Goal: Transaction & Acquisition: Purchase product/service

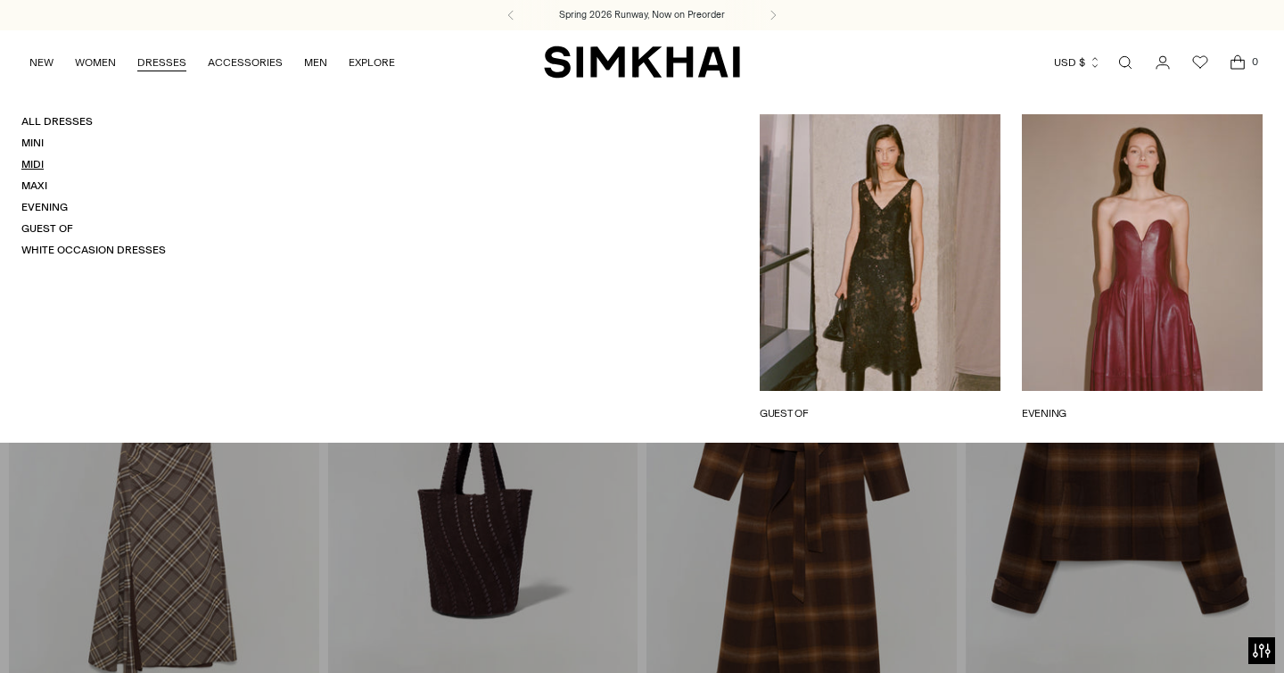
click at [37, 167] on link "Midi" at bounding box center [32, 164] width 22 height 12
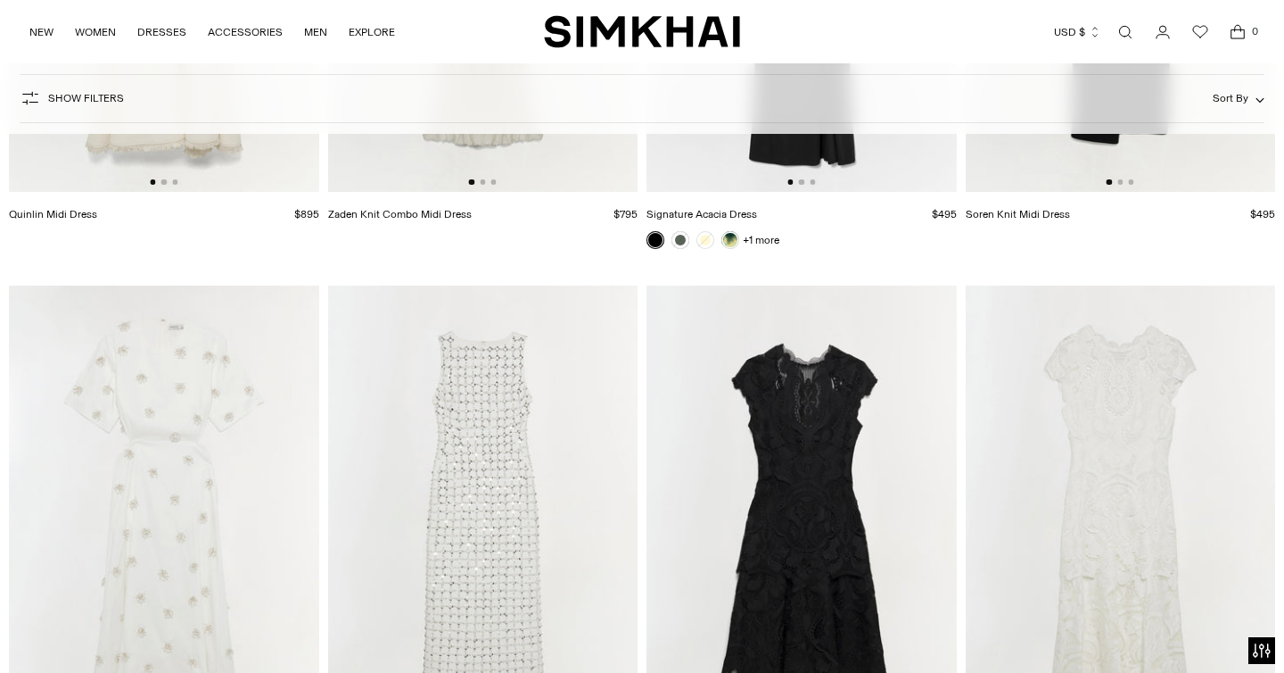
scroll to position [7780, 0]
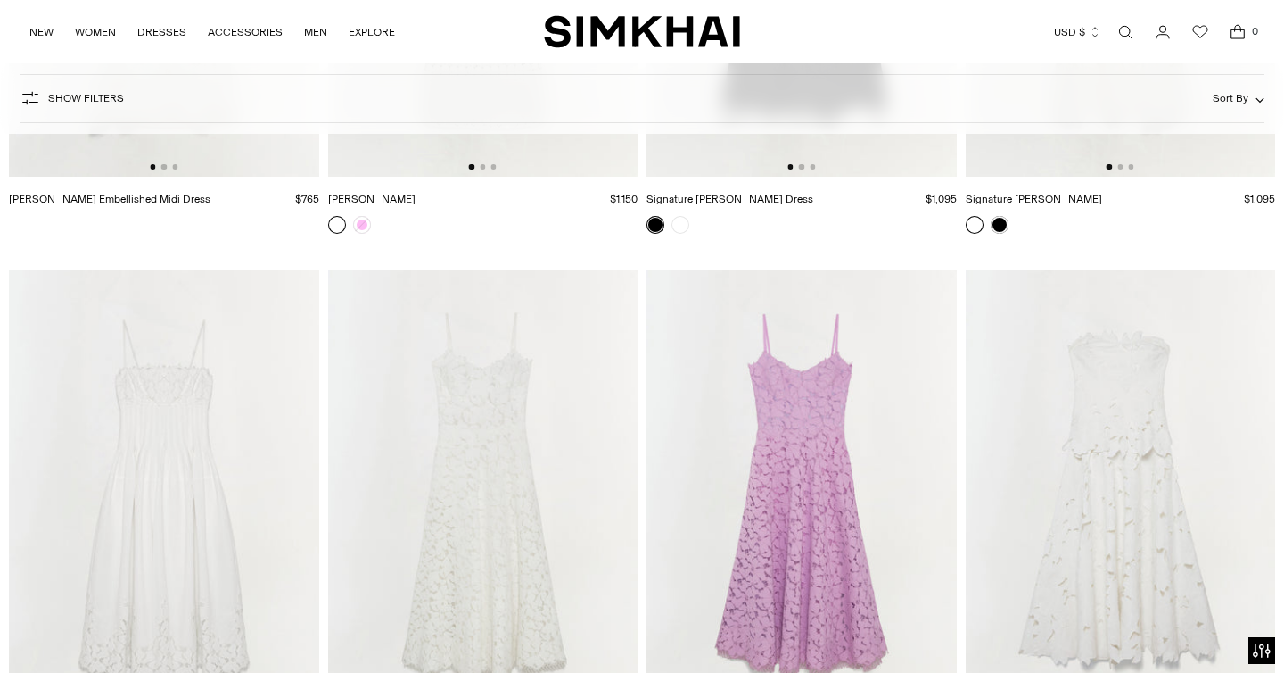
click at [804, 392] on img at bounding box center [802, 502] width 310 height 465
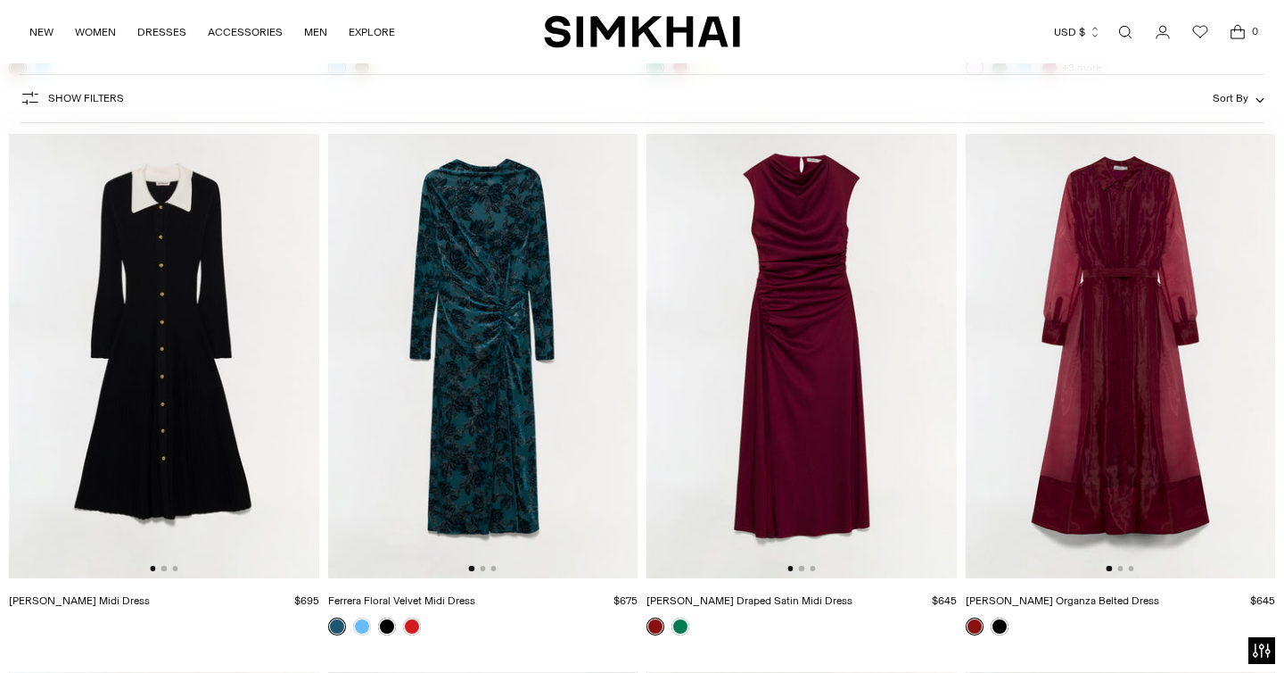
scroll to position [11846, 0]
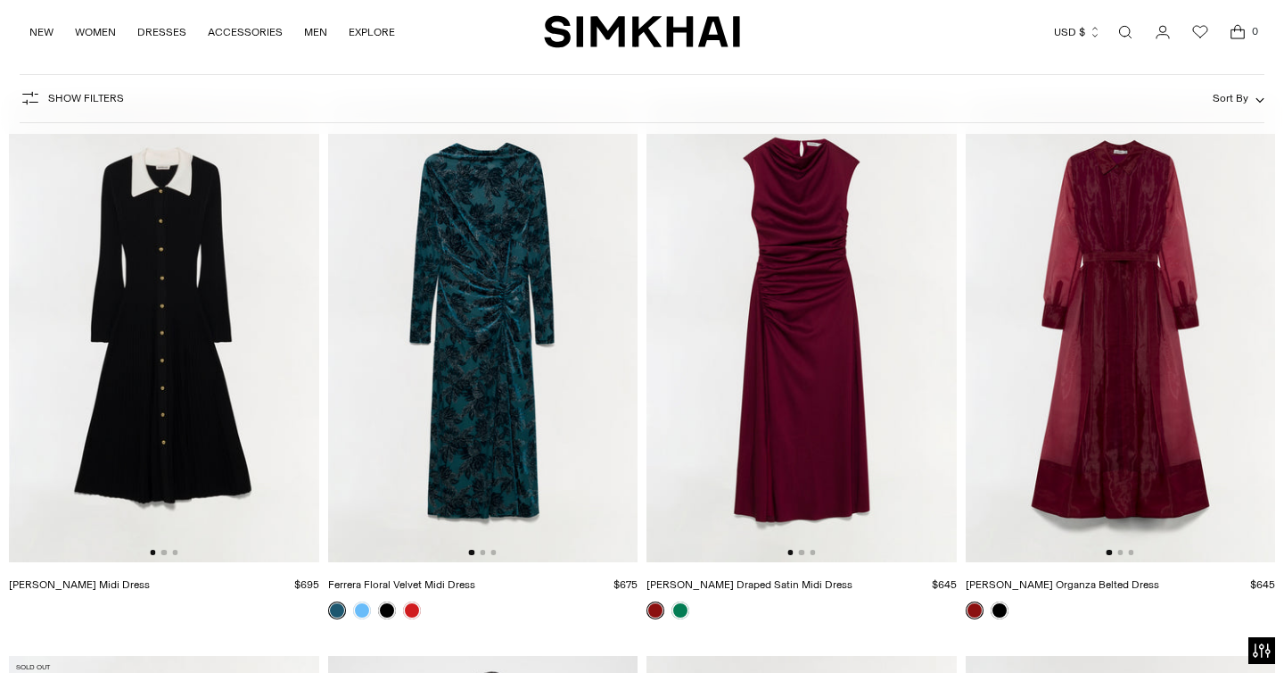
click at [1095, 297] on img at bounding box center [1121, 329] width 310 height 465
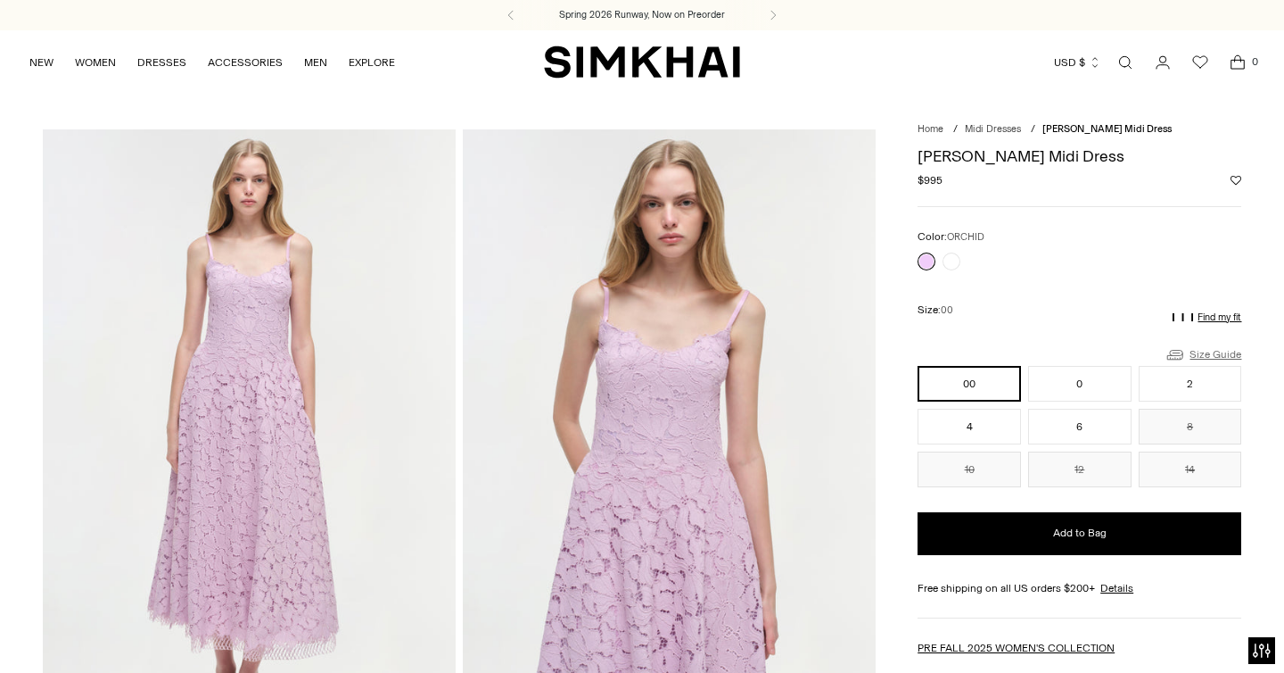
click at [1229, 354] on link "Size Guide" at bounding box center [1203, 354] width 77 height 22
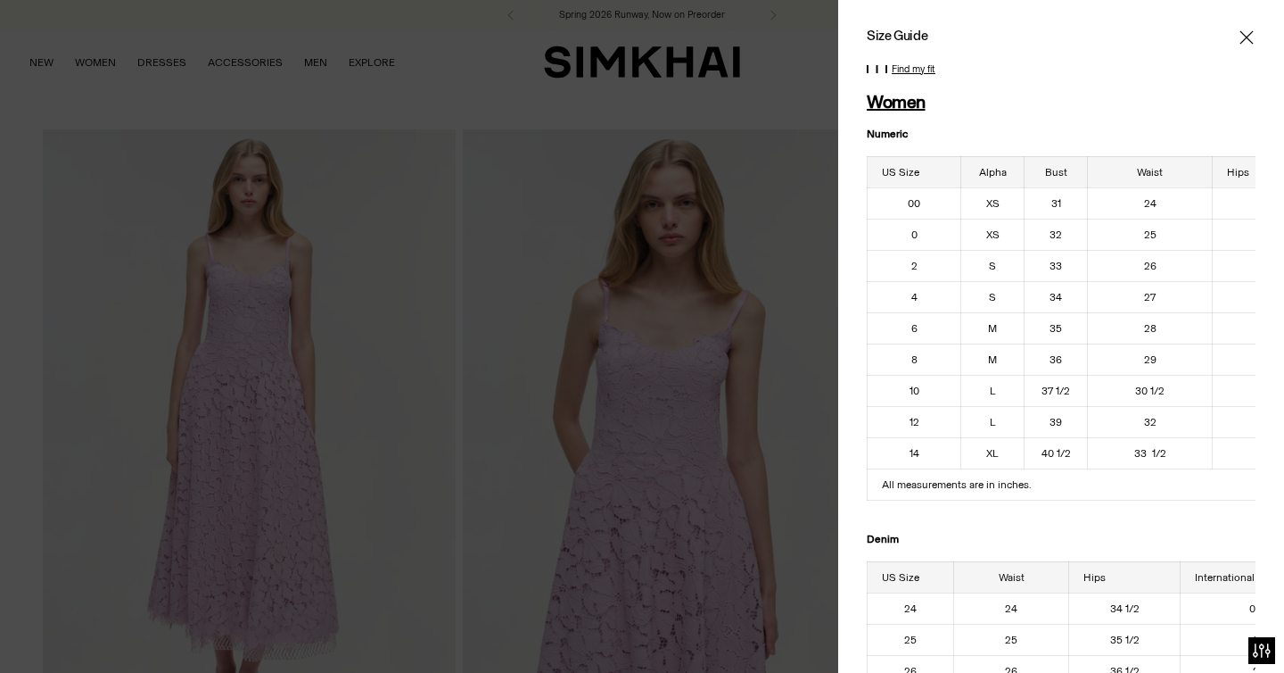
click at [1248, 33] on icon "Close" at bounding box center [1247, 38] width 14 height 18
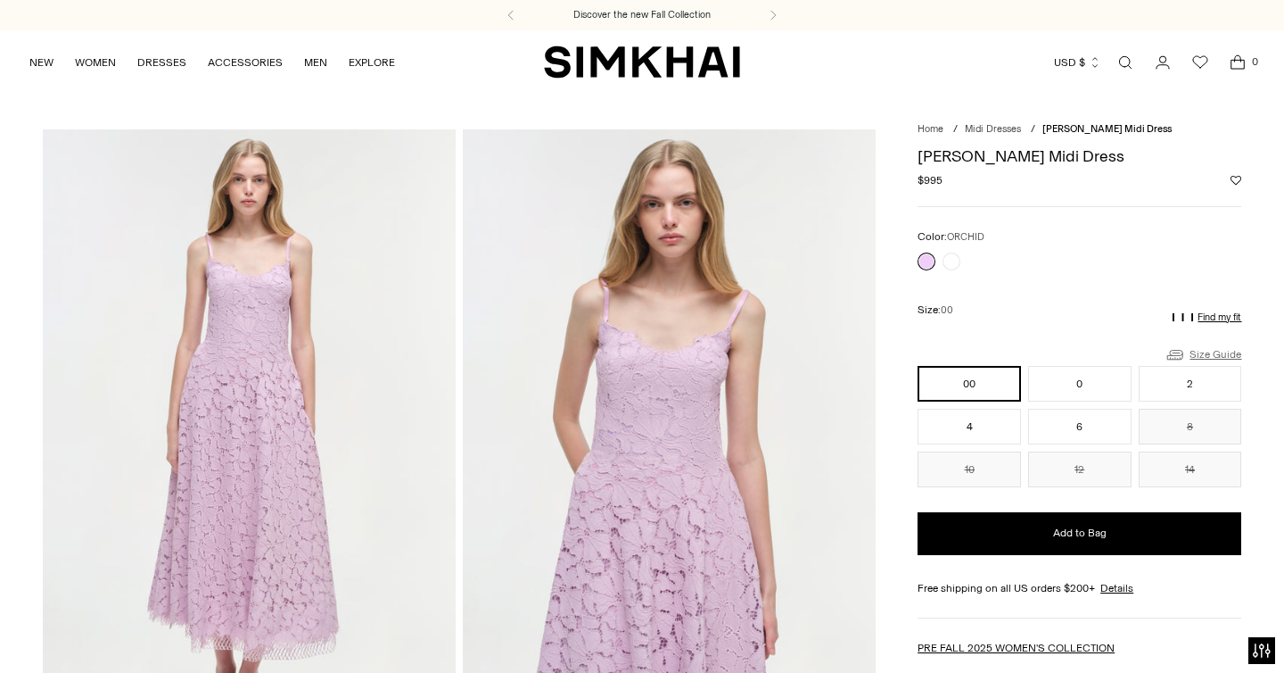
click at [1202, 353] on link "Size Guide" at bounding box center [1203, 354] width 77 height 22
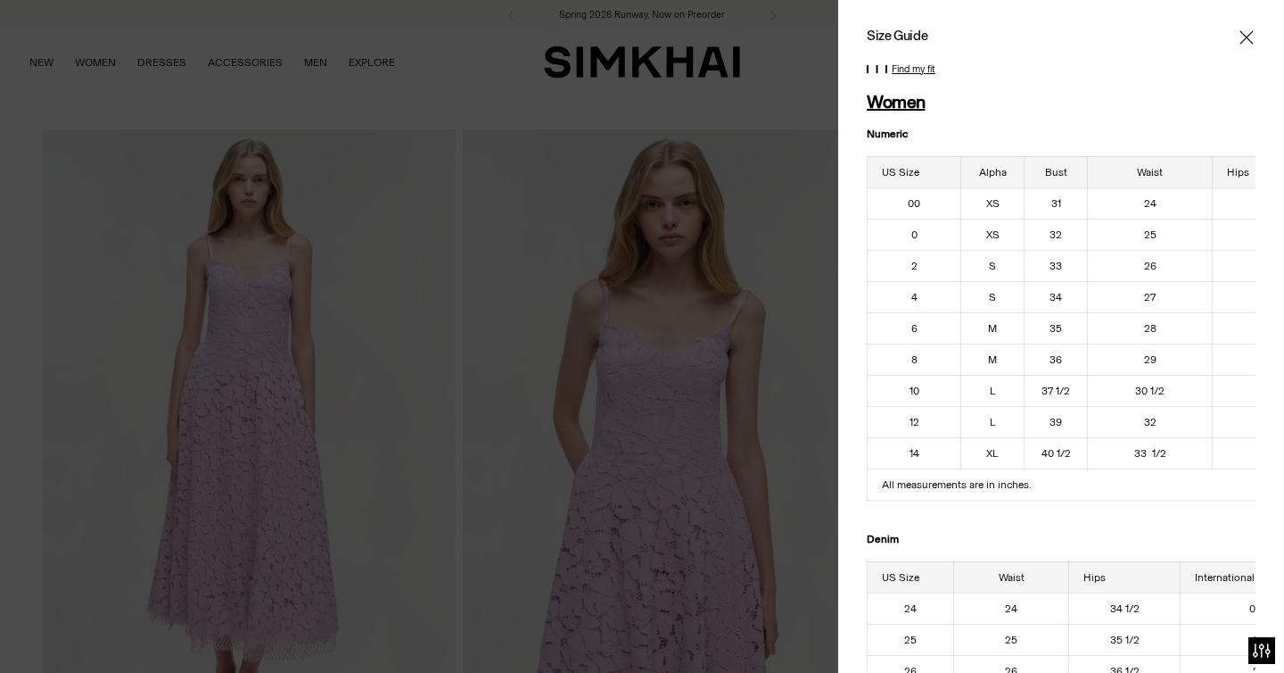
click at [1245, 33] on icon "Close" at bounding box center [1247, 38] width 14 height 18
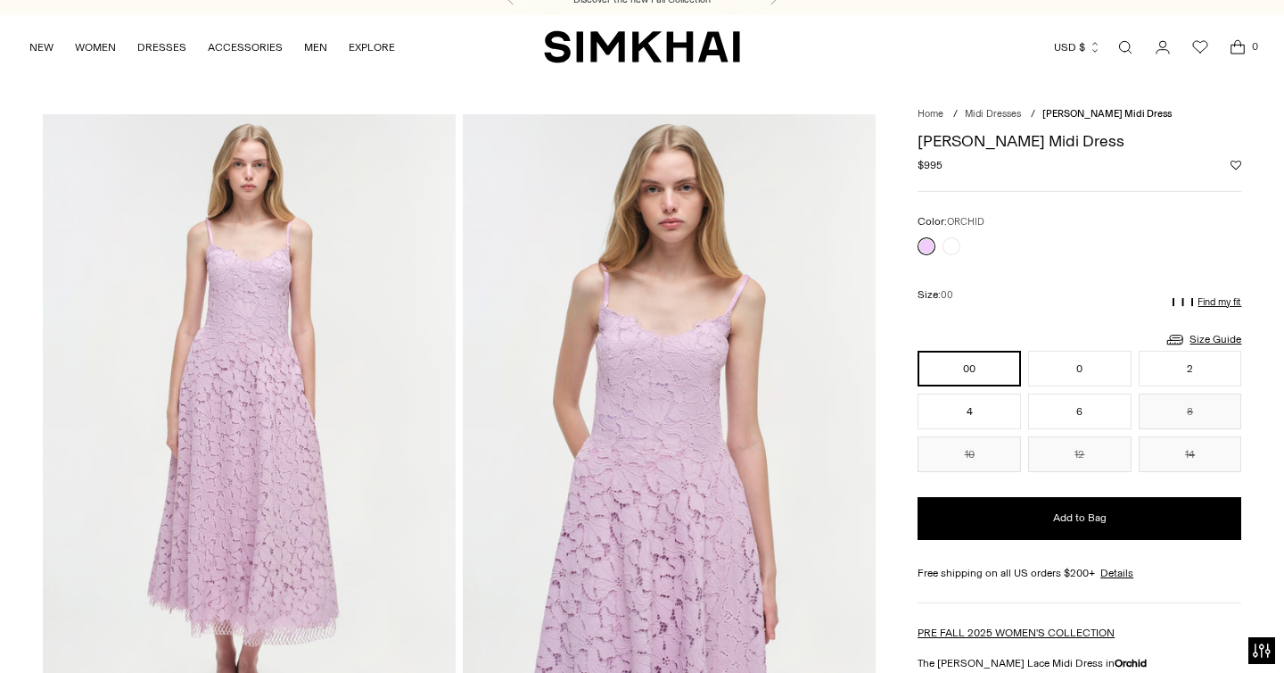
scroll to position [51, 0]
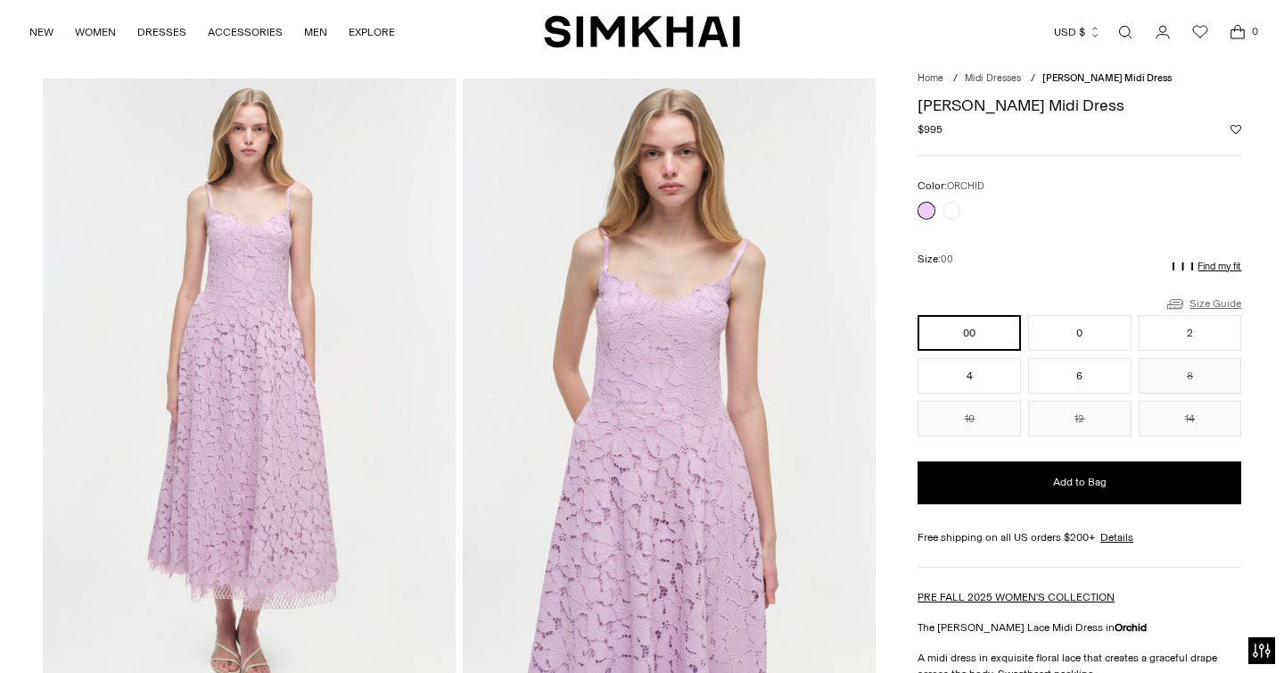
click at [1203, 301] on link "Size Guide" at bounding box center [1203, 304] width 77 height 22
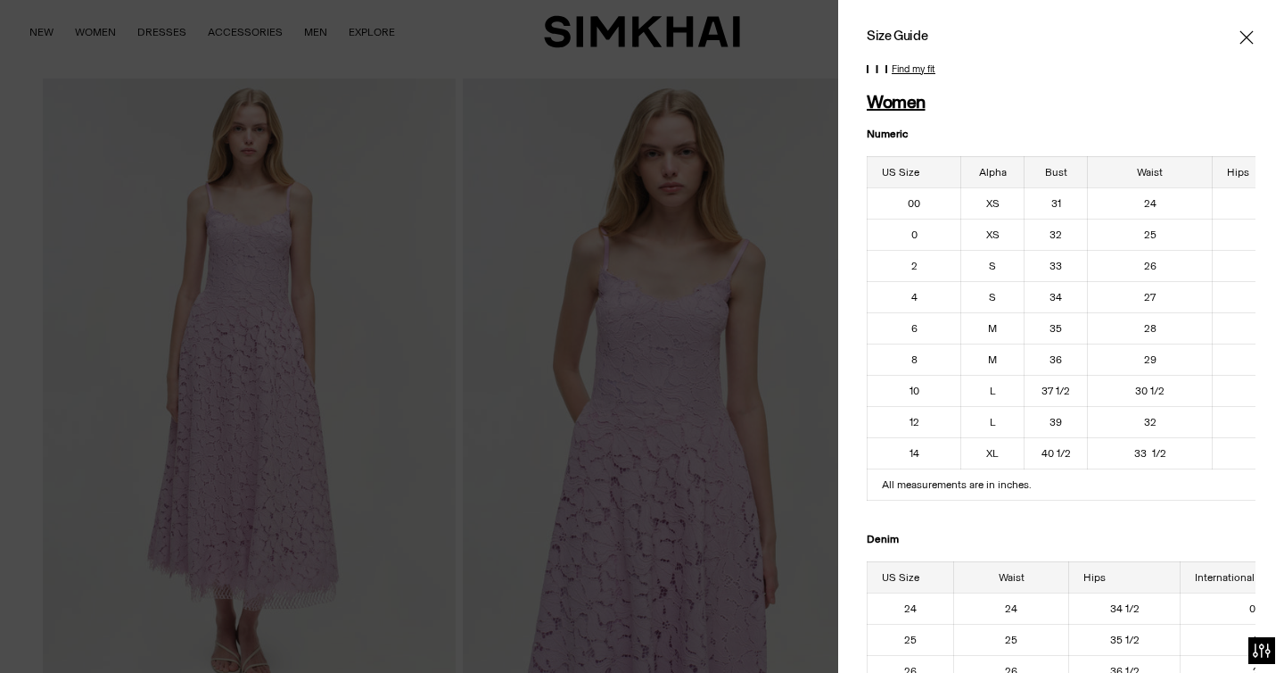
click at [1241, 39] on icon "Close" at bounding box center [1247, 38] width 14 height 18
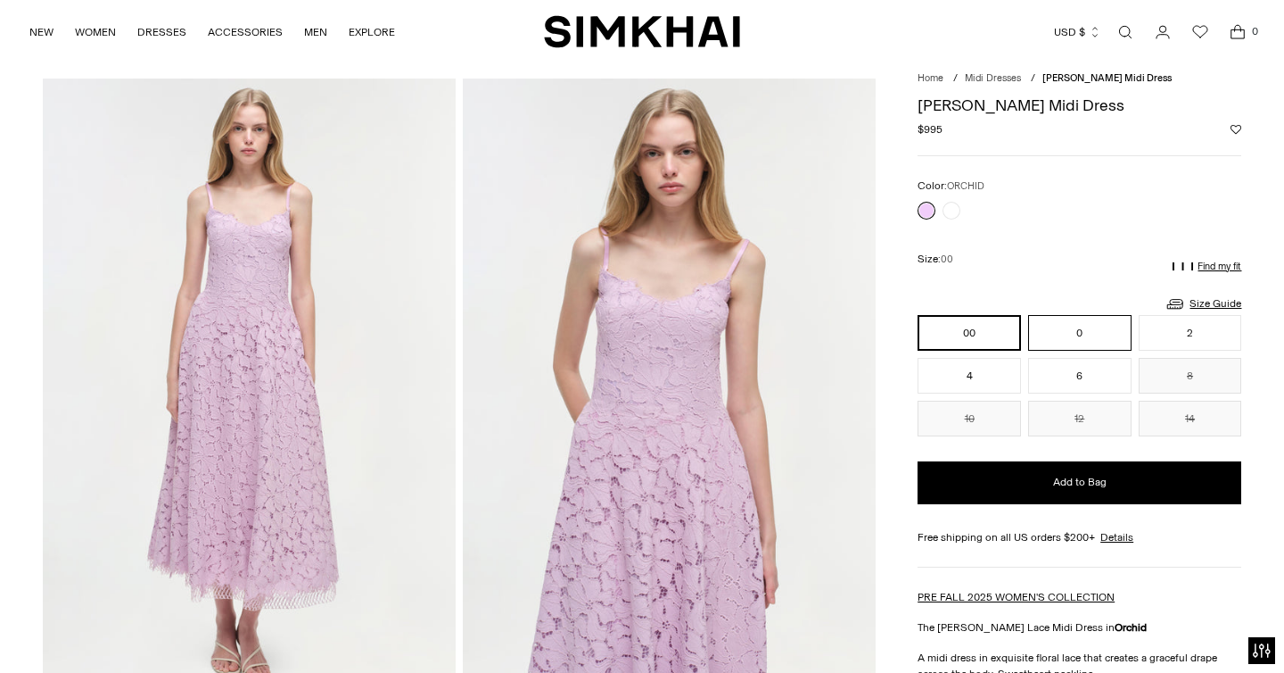
click at [1080, 328] on button "0" at bounding box center [1079, 333] width 103 height 36
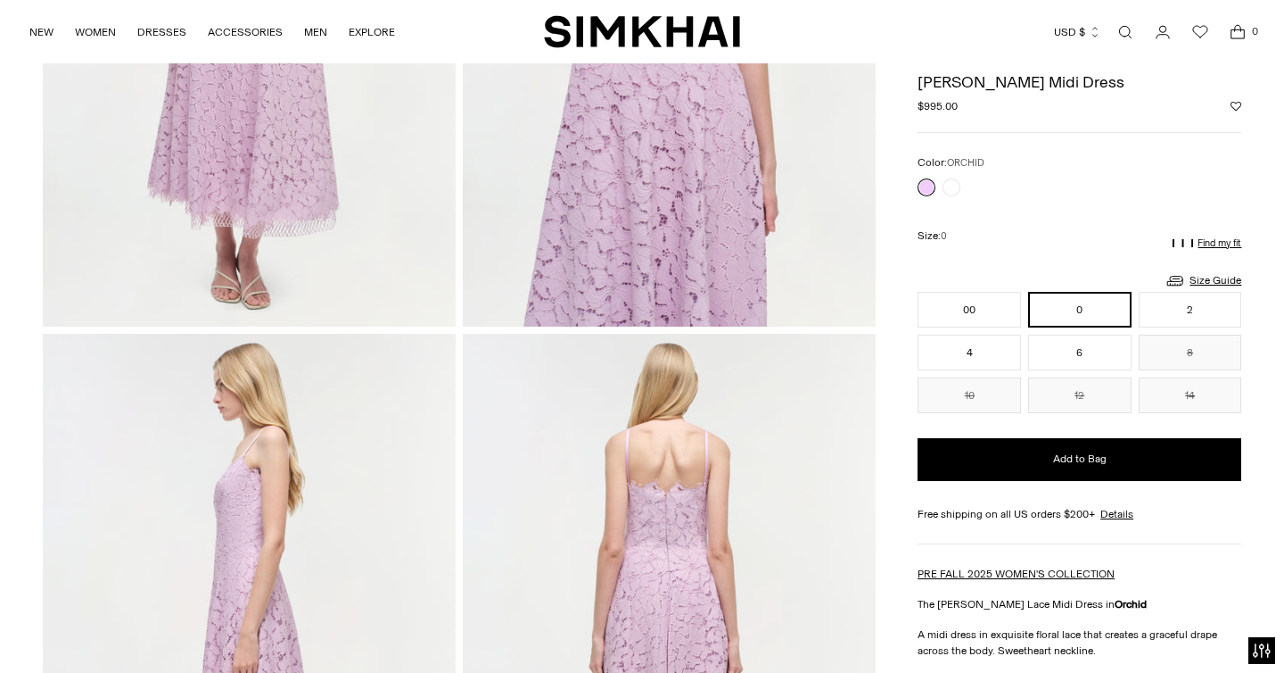
scroll to position [413, 0]
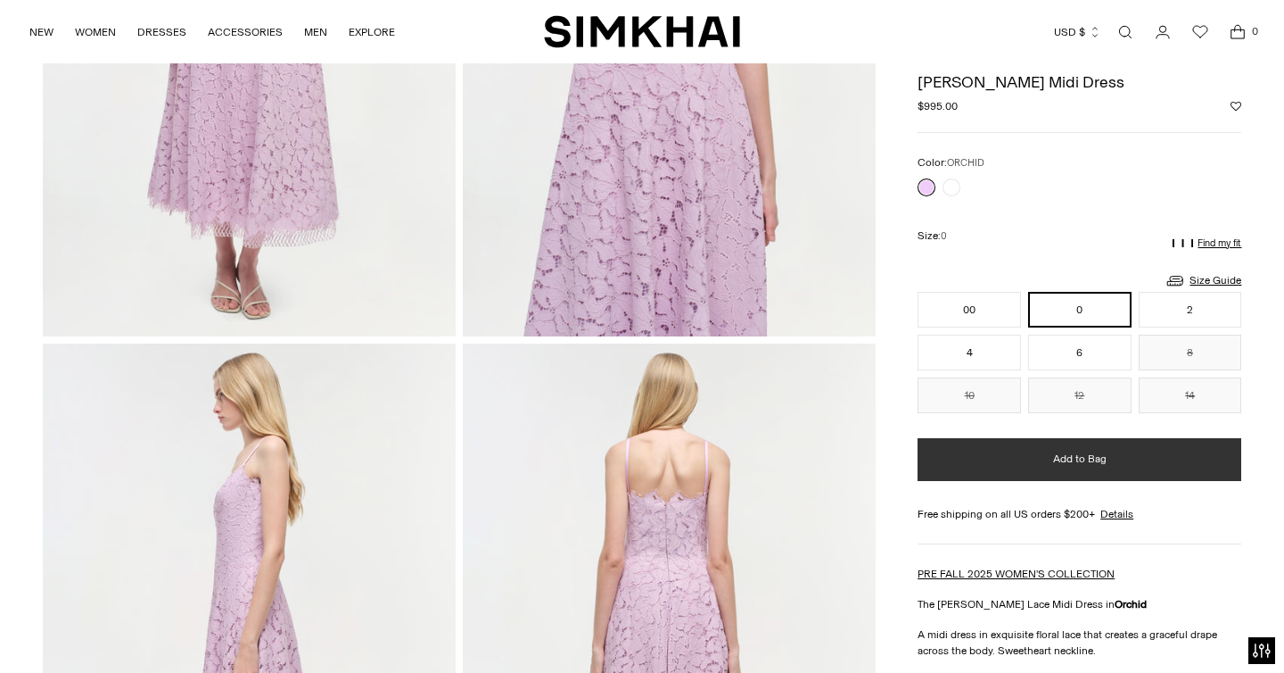
click at [1068, 464] on span "Add to Bag" at bounding box center [1080, 458] width 54 height 15
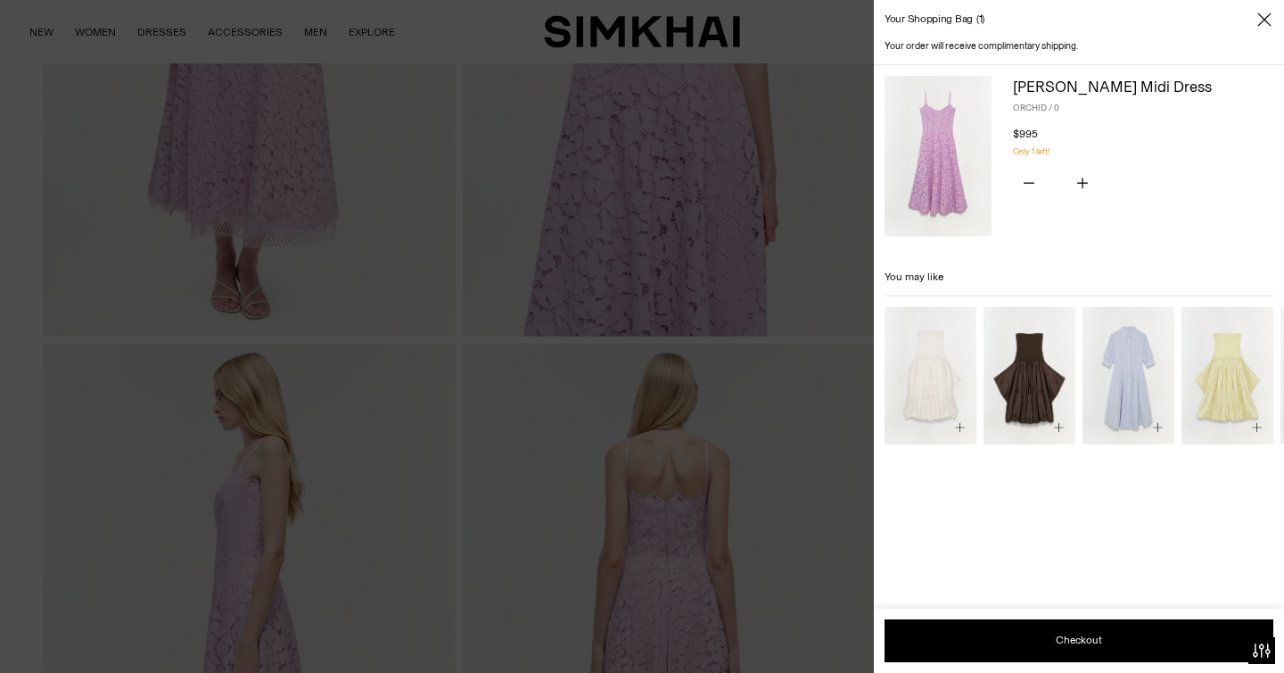
click at [1265, 23] on icon "Close" at bounding box center [1265, 20] width 14 height 18
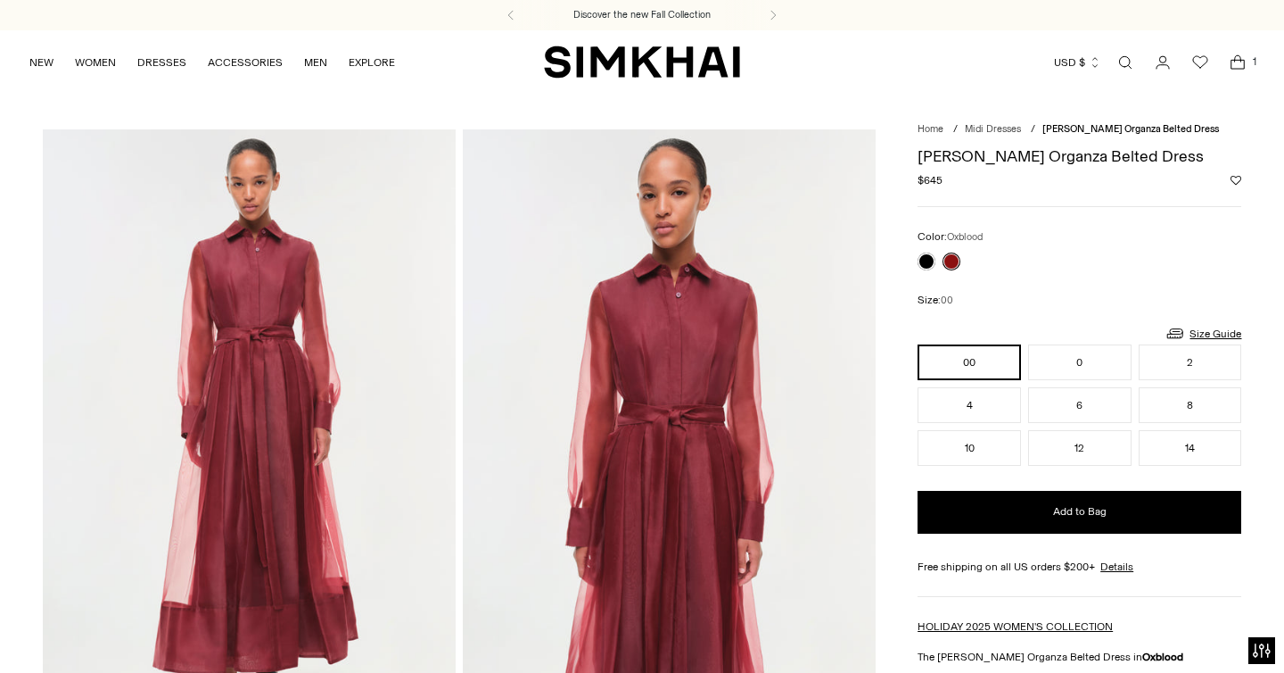
scroll to position [10, 0]
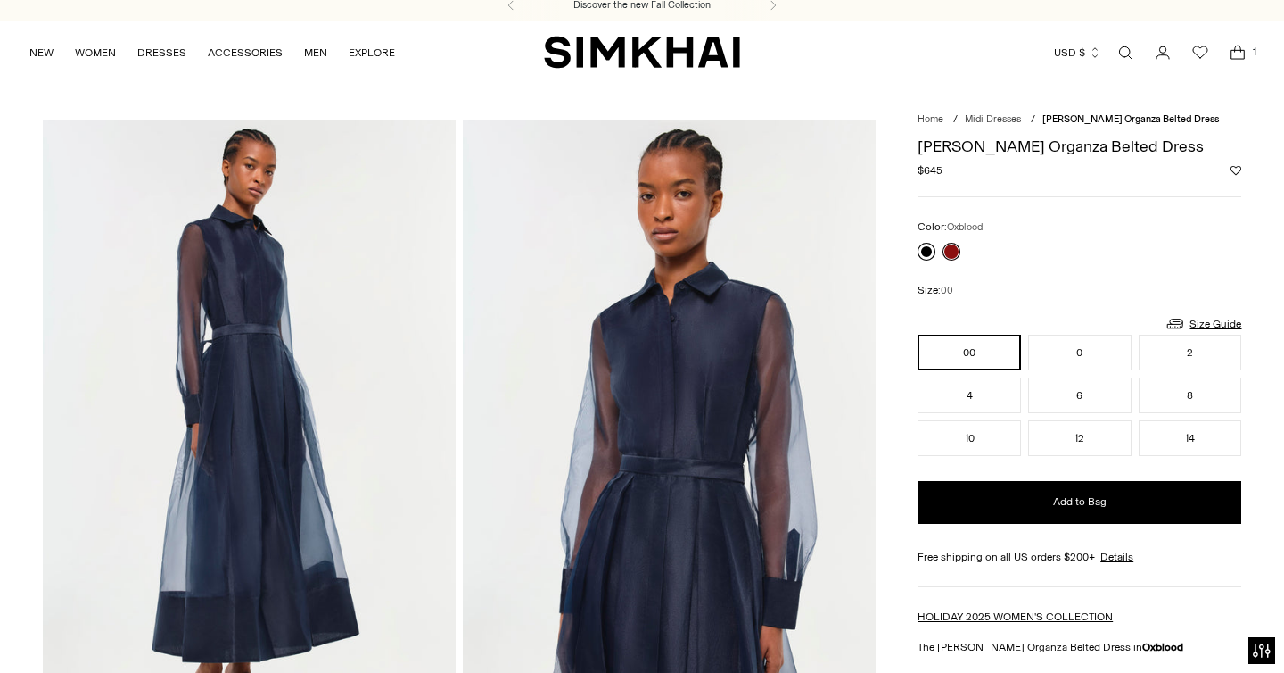
click at [923, 248] on link at bounding box center [927, 252] width 18 height 18
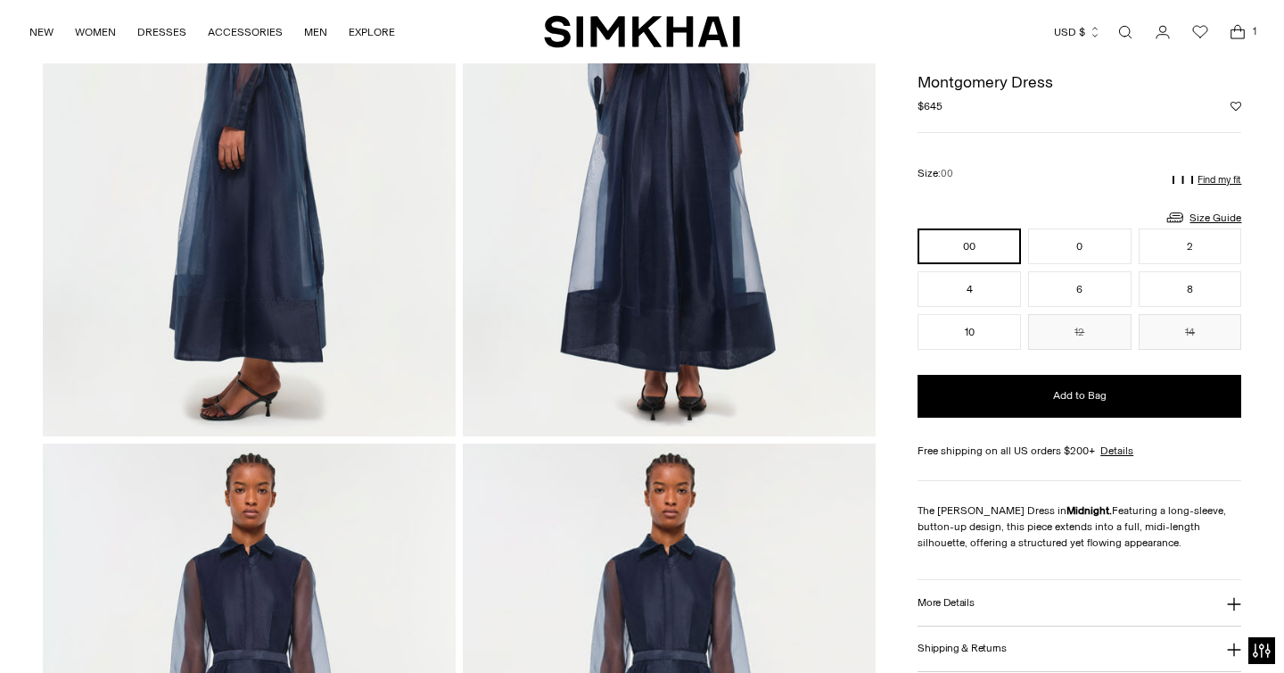
scroll to position [728, 0]
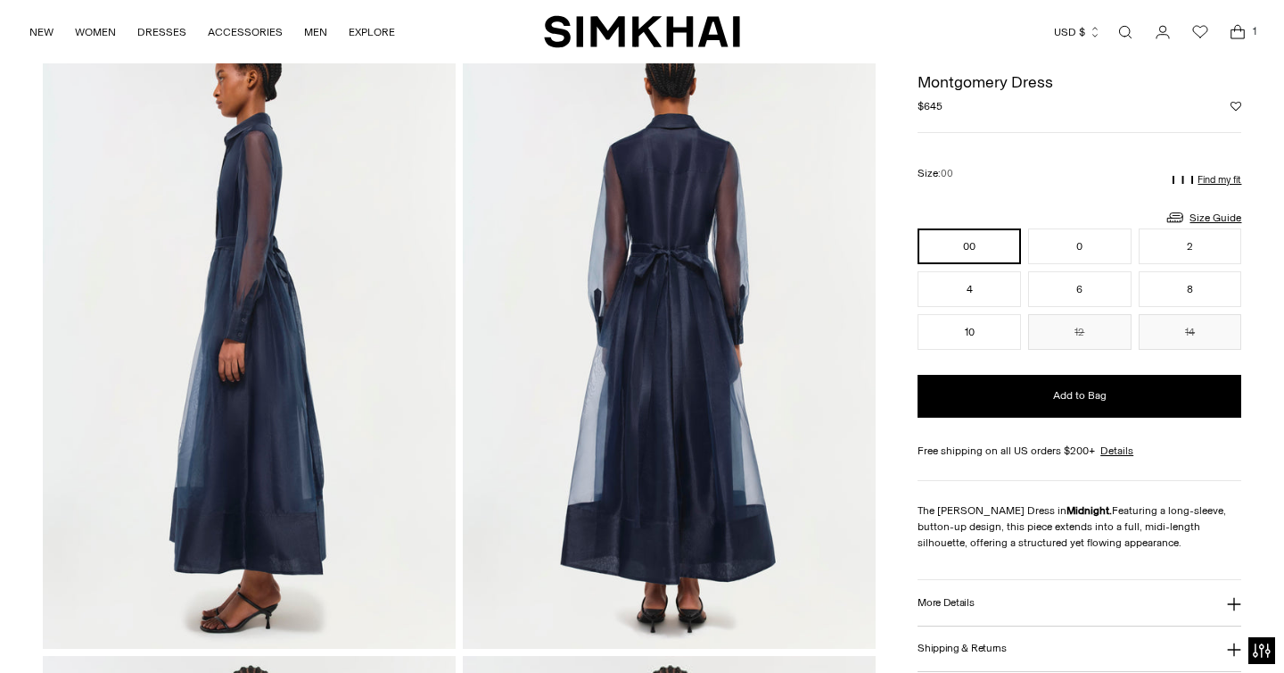
click at [700, 278] on img at bounding box center [669, 339] width 413 height 620
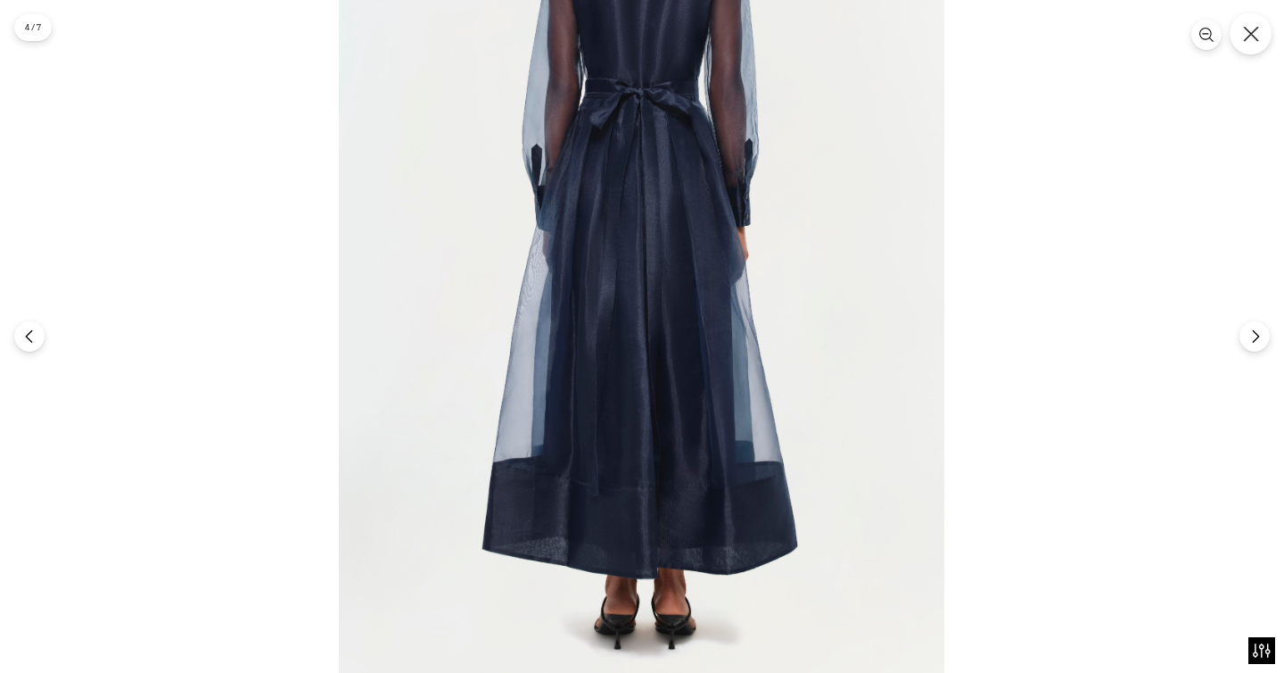
click at [1247, 38] on icon "Close" at bounding box center [1251, 34] width 16 height 16
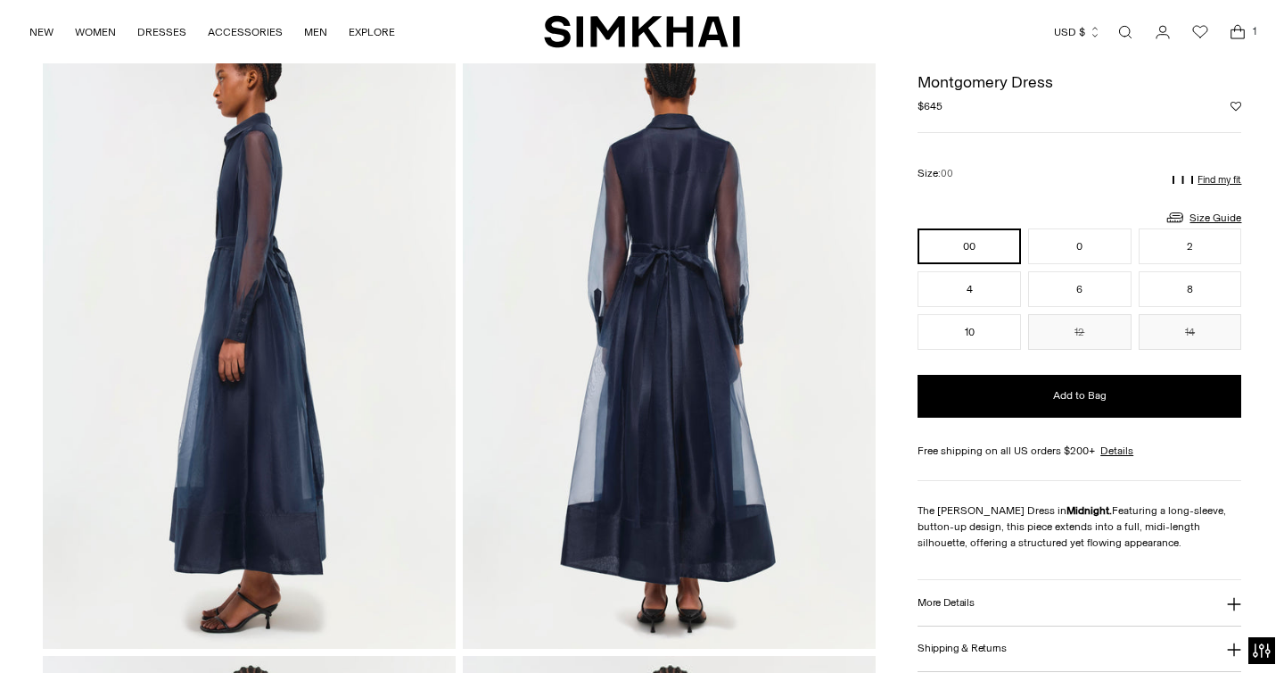
scroll to position [1215, 0]
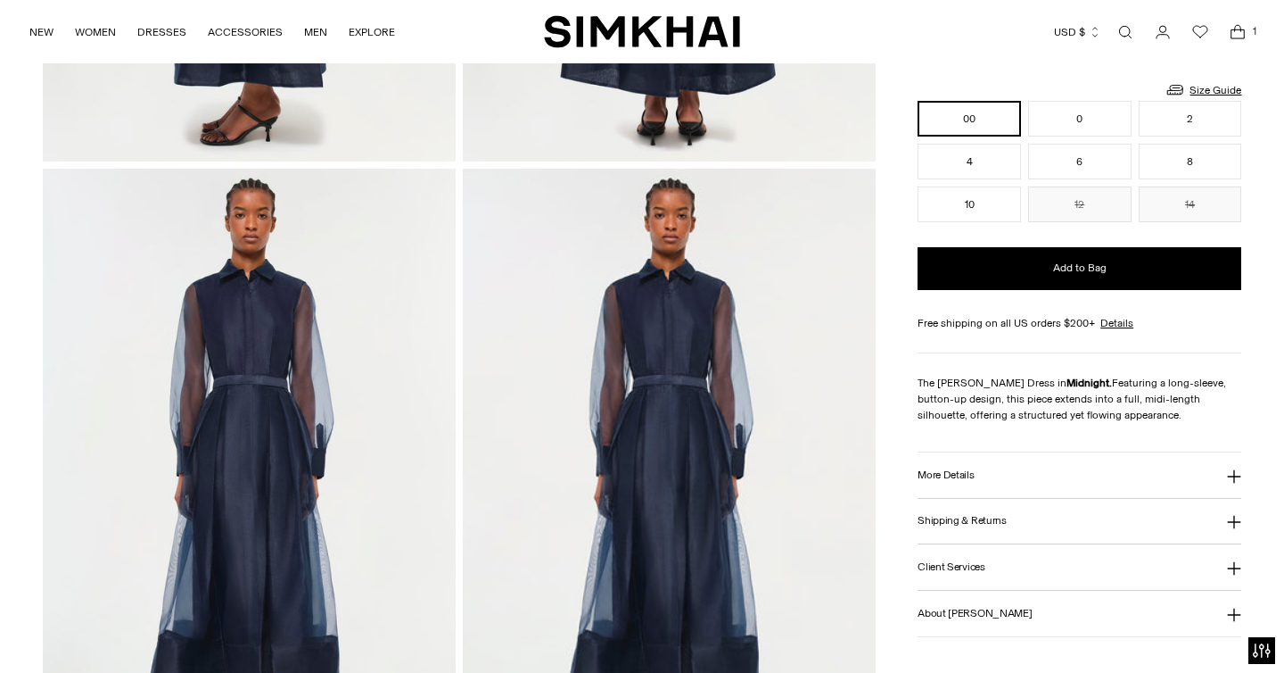
click at [745, 288] on img at bounding box center [669, 479] width 413 height 620
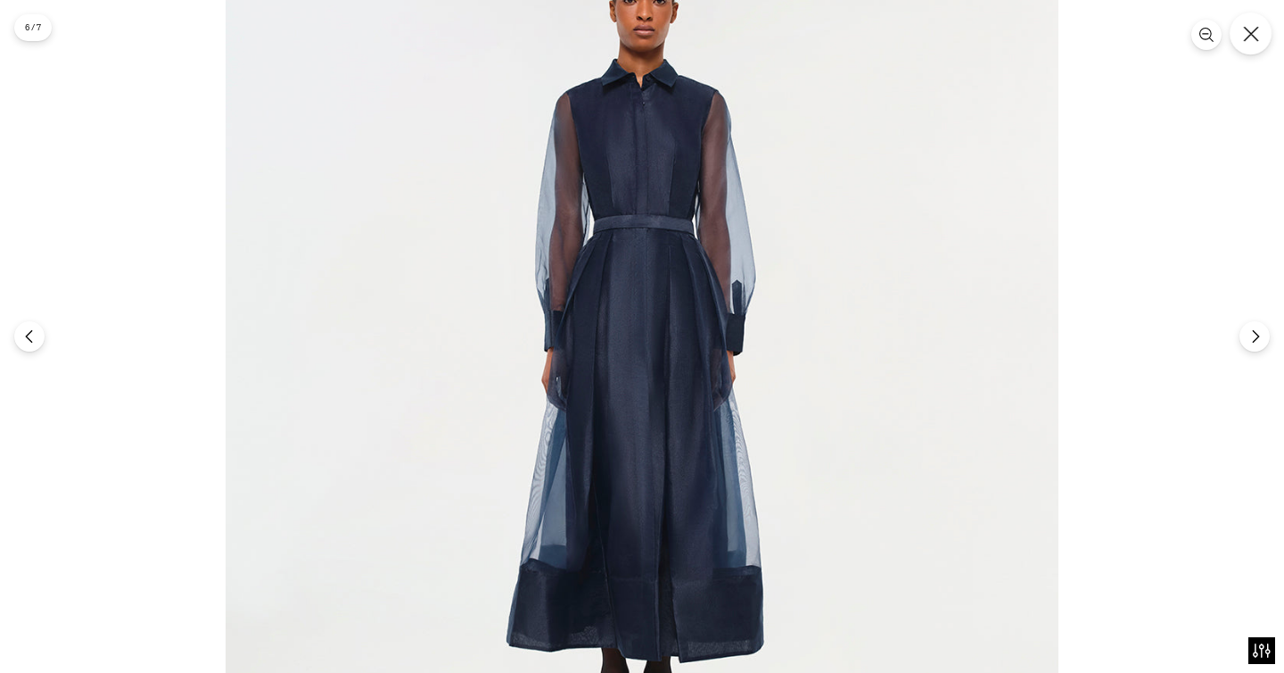
click at [1243, 37] on icon "Close" at bounding box center [1251, 34] width 16 height 16
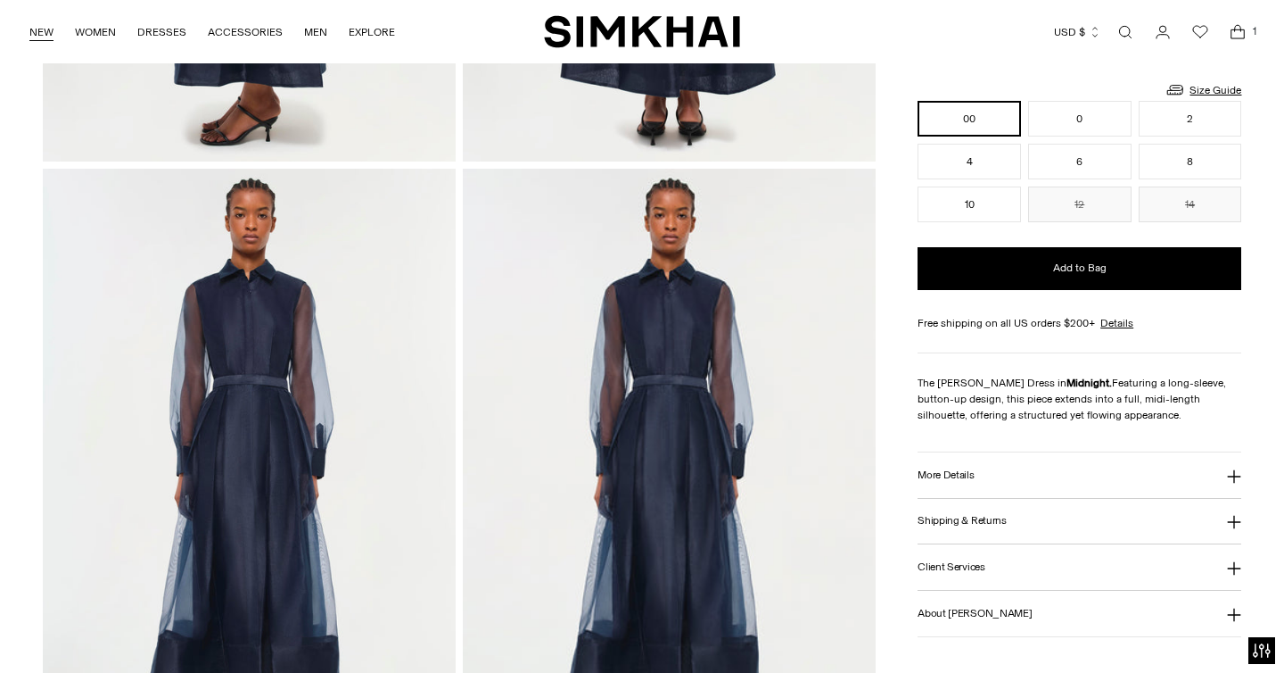
click at [43, 34] on link "NEW" at bounding box center [41, 31] width 24 height 39
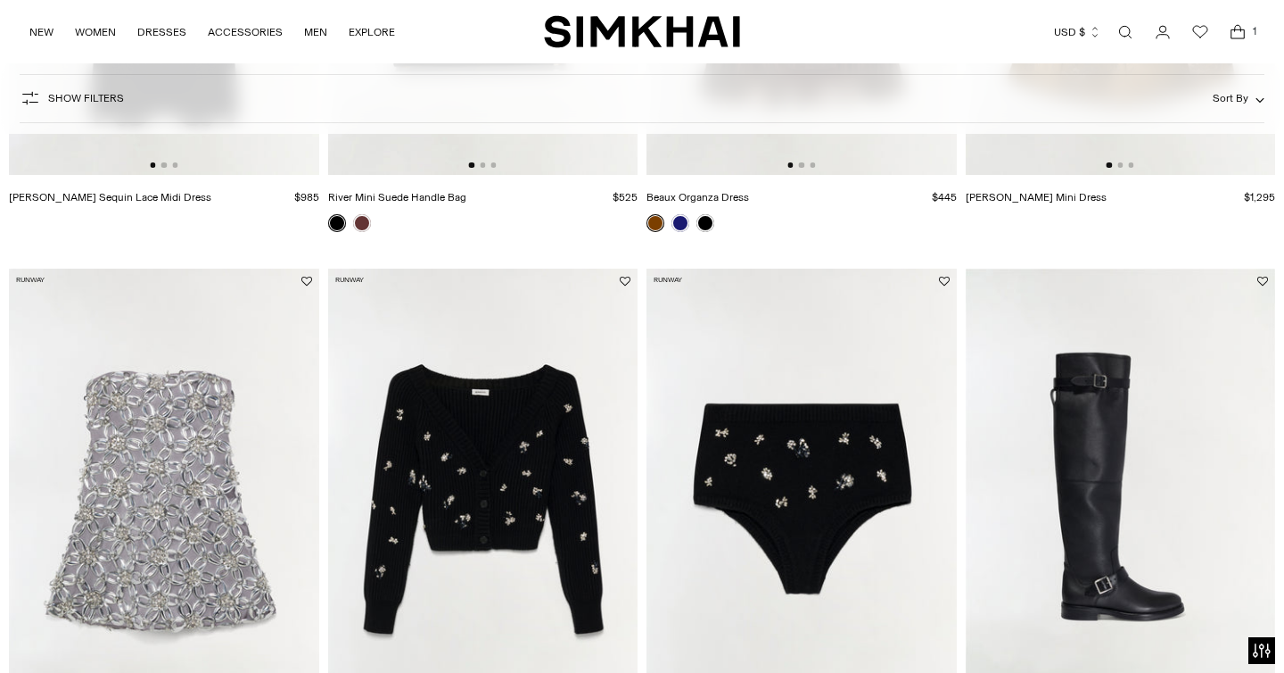
scroll to position [1122, 0]
